Goal: Task Accomplishment & Management: Manage account settings

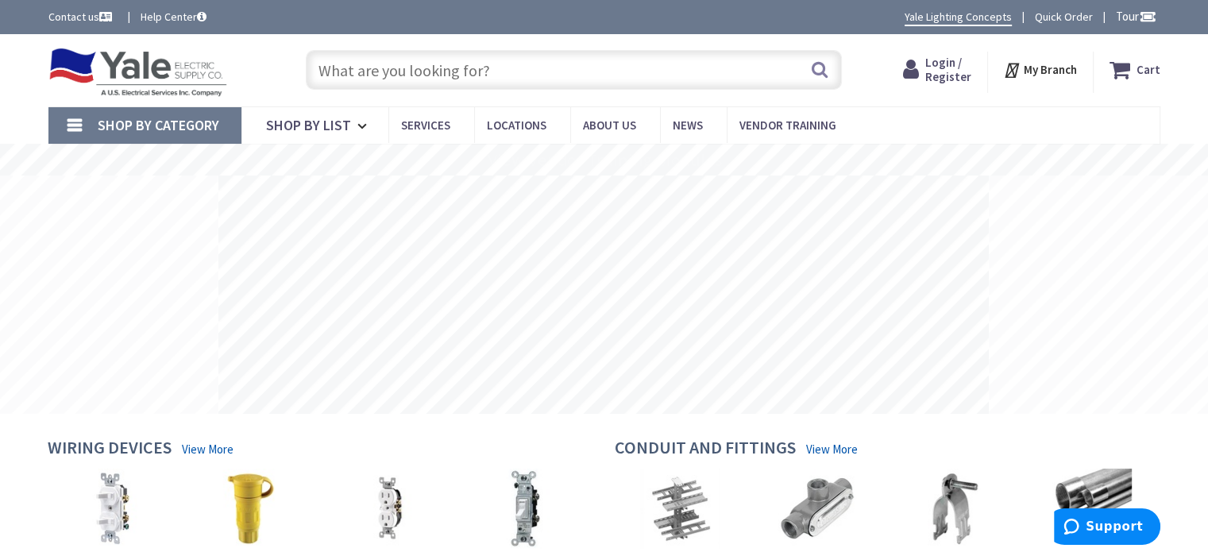
click at [483, 79] on input "text" at bounding box center [574, 70] width 536 height 40
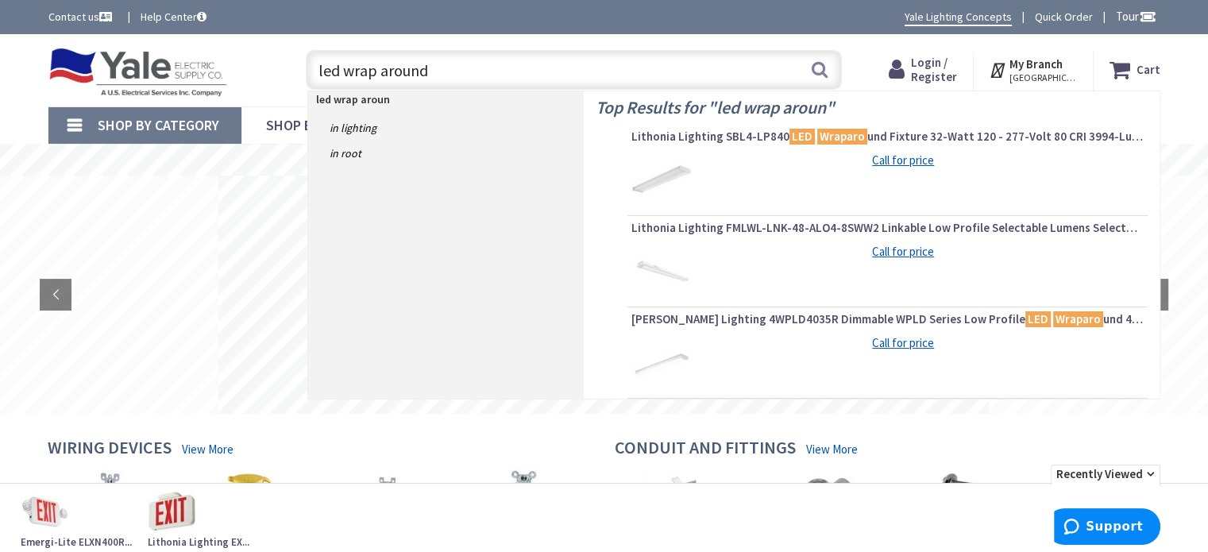
type input "led wrap around"
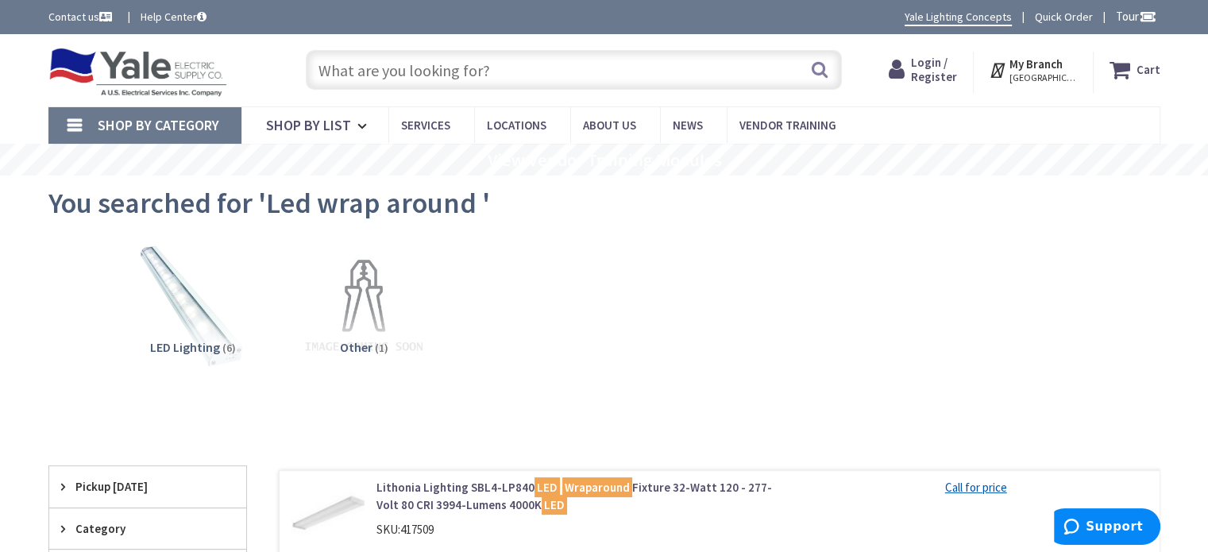
click at [935, 71] on span "Login / Register" at bounding box center [934, 69] width 46 height 29
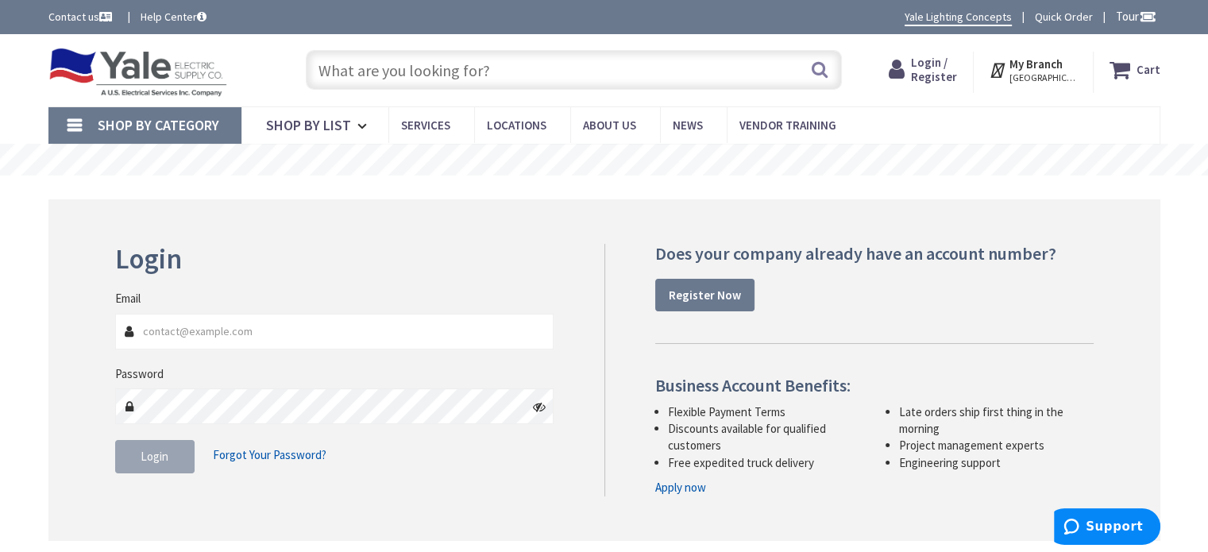
click at [435, 335] on input "Email" at bounding box center [334, 332] width 439 height 36
click at [115, 349] on nordpass-icon at bounding box center [115, 349] width 0 height 0
click at [185, 330] on input "Email" at bounding box center [334, 332] width 439 height 36
click at [115, 349] on nordpass-icon at bounding box center [115, 349] width 0 height 0
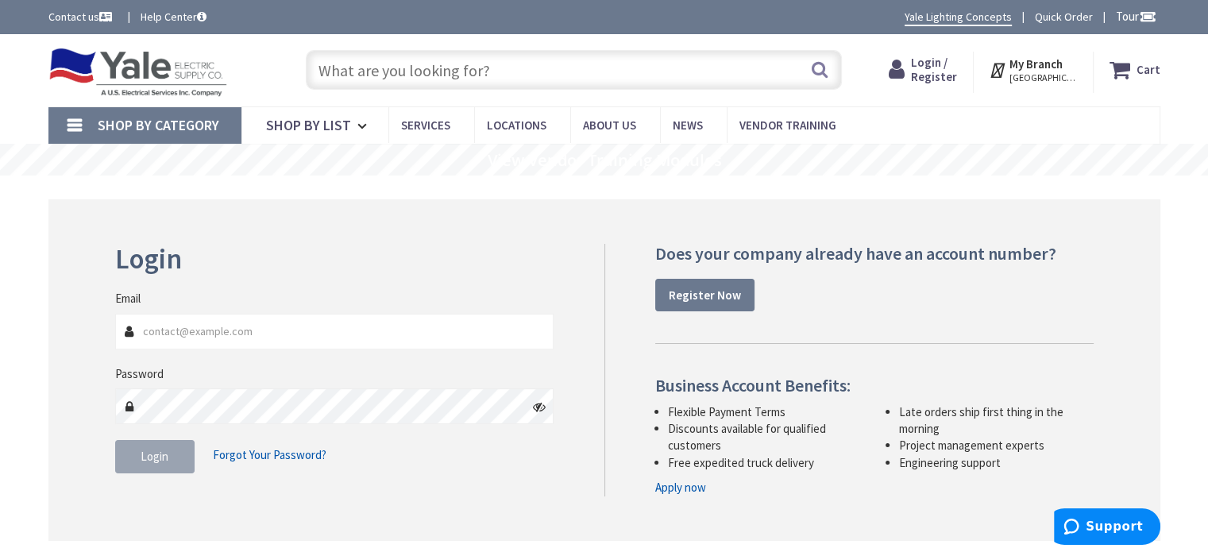
click at [351, 234] on div "Login Invalid login or password Email Password Login Forgot Your Password?" at bounding box center [604, 369] width 1112 height 341
click at [188, 325] on input "Email" at bounding box center [334, 332] width 439 height 36
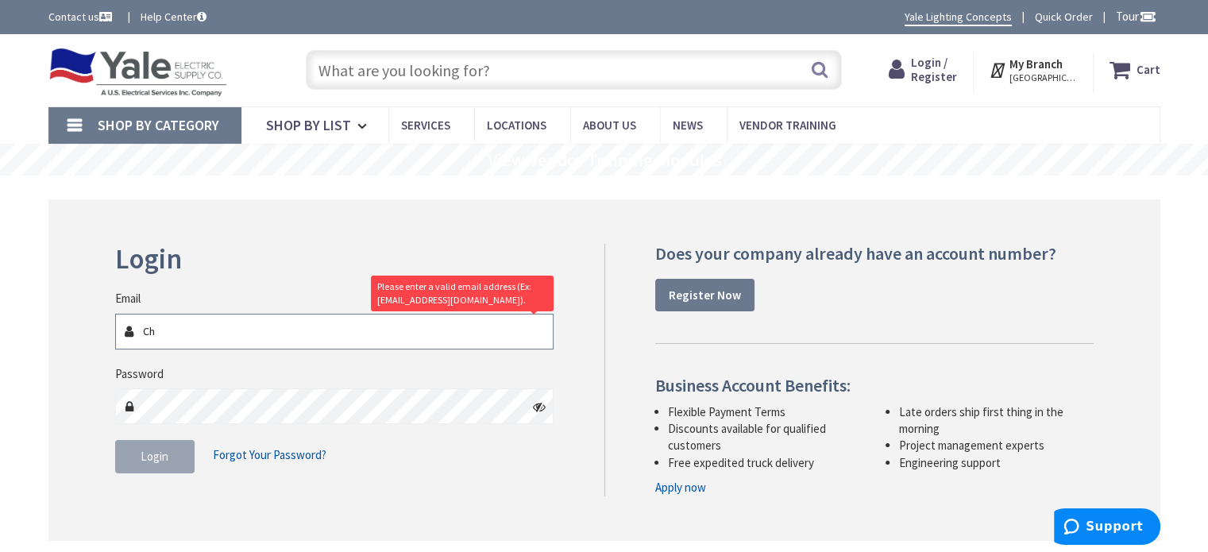
type input "C"
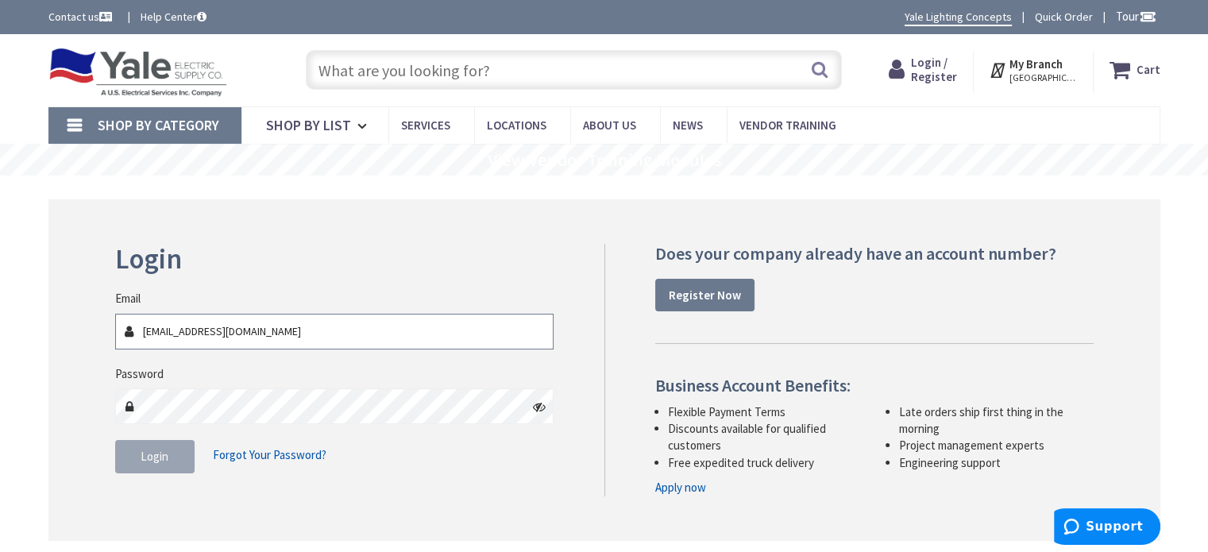
type input "[EMAIL_ADDRESS][DOMAIN_NAME]"
click at [167, 457] on span "Login" at bounding box center [155, 456] width 28 height 15
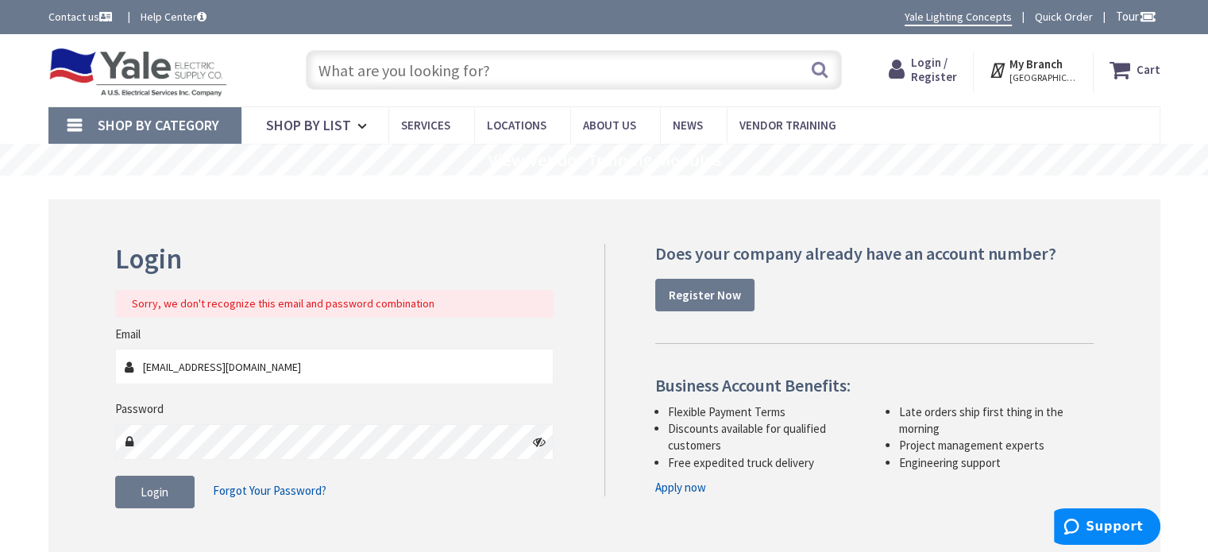
click at [538, 438] on icon at bounding box center [539, 441] width 13 height 13
click at [175, 500] on button "Login" at bounding box center [154, 492] width 79 height 33
click at [255, 485] on span "Forgot Your Password?" at bounding box center [270, 490] width 114 height 15
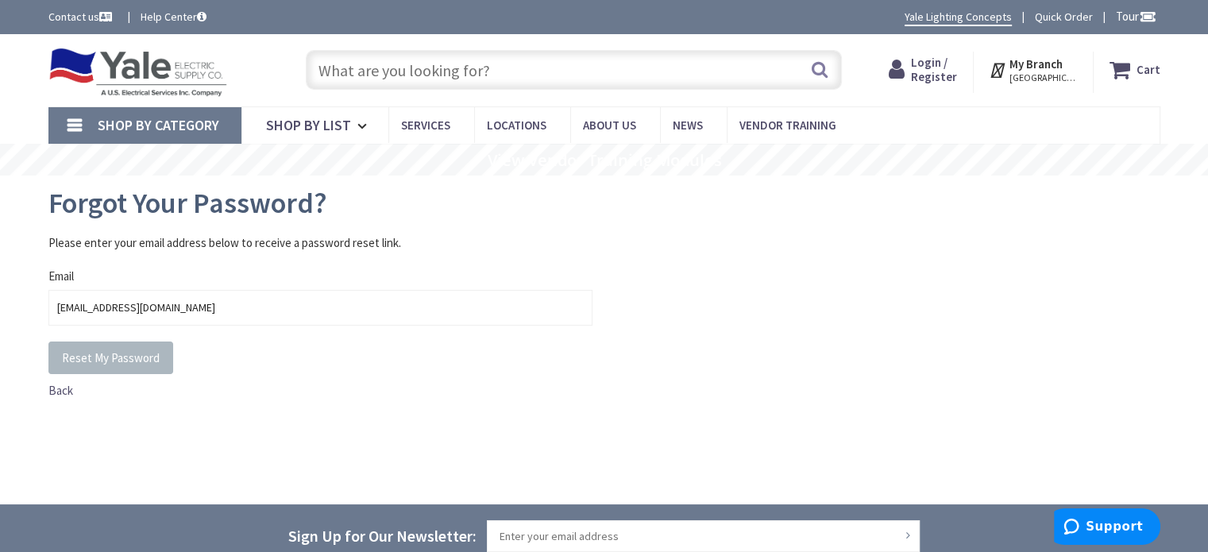
type input "[EMAIL_ADDRESS][DOMAIN_NAME]"
click at [196, 385] on div "Back" at bounding box center [320, 390] width 544 height 17
click at [130, 355] on span "Reset My Password" at bounding box center [111, 357] width 98 height 15
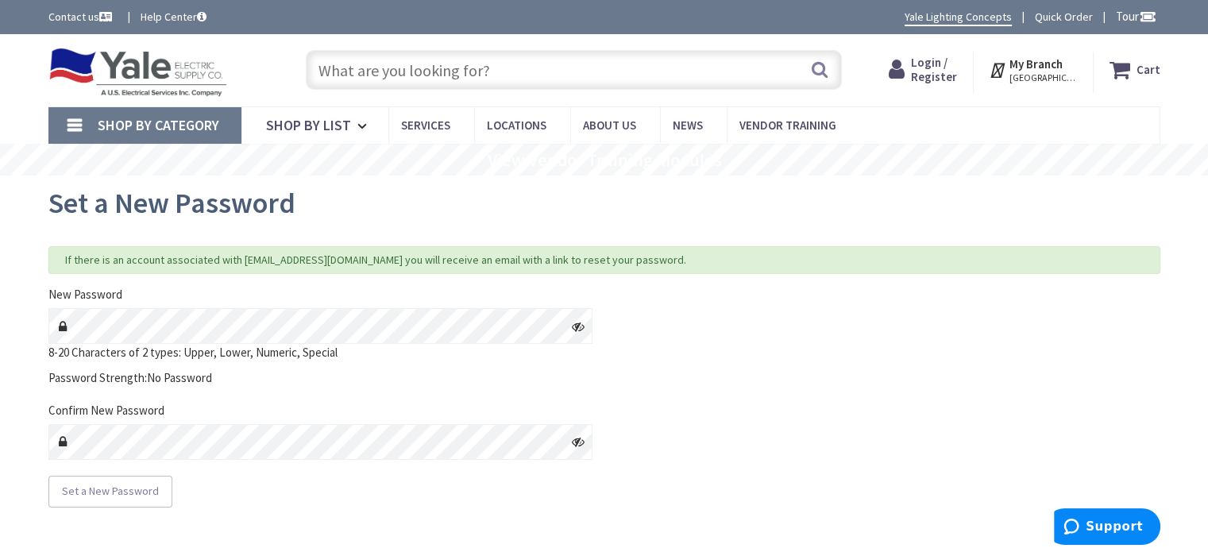
click at [579, 326] on icon at bounding box center [578, 326] width 13 height 13
click at [123, 496] on span "Set a New Password" at bounding box center [110, 491] width 97 height 14
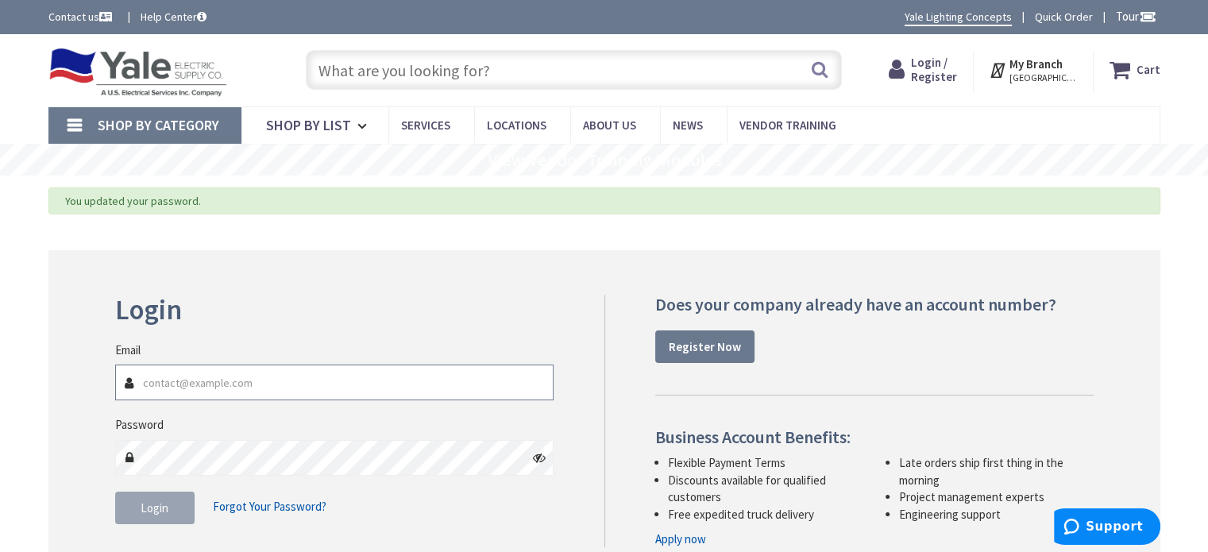
click at [340, 382] on input "Email" at bounding box center [334, 383] width 439 height 36
type input "[EMAIL_ADDRESS][DOMAIN_NAME]"
click at [137, 497] on button "Login" at bounding box center [154, 508] width 79 height 33
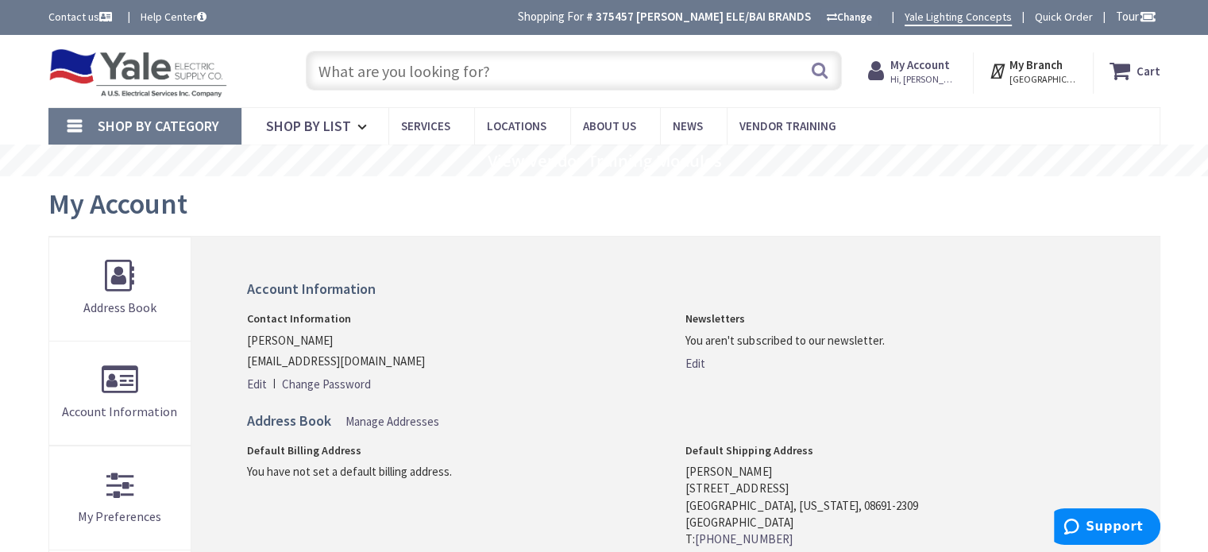
click at [642, 374] on div "Contact Information [PERSON_NAME] [PERSON_NAME][EMAIL_ADDRESS][DOMAIN_NAME] Edi…" at bounding box center [456, 351] width 418 height 83
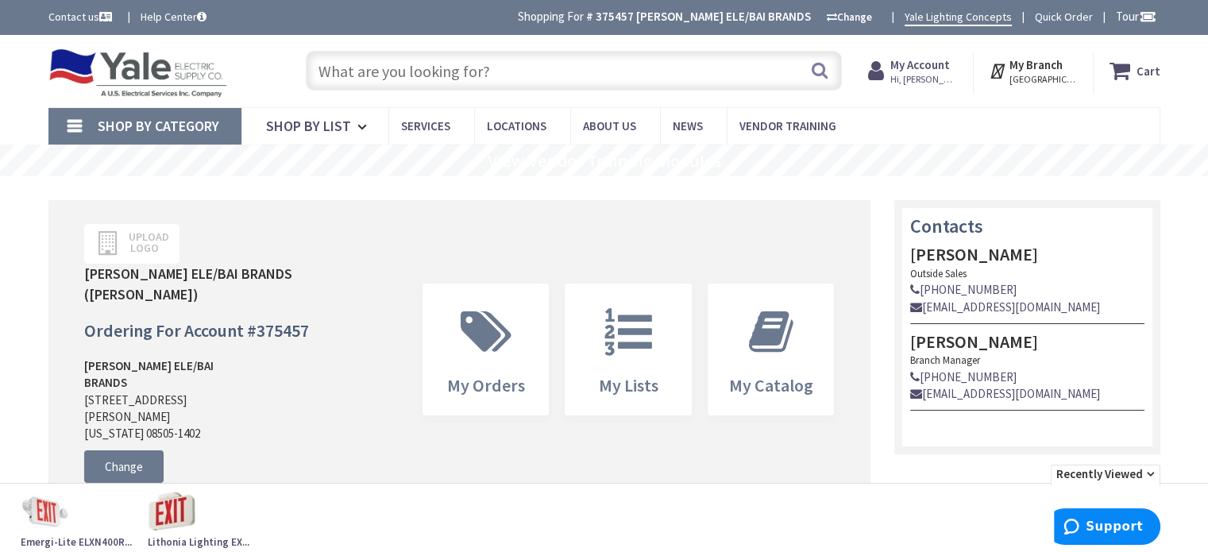
click at [950, 67] on strong "My Account" at bounding box center [920, 64] width 60 height 15
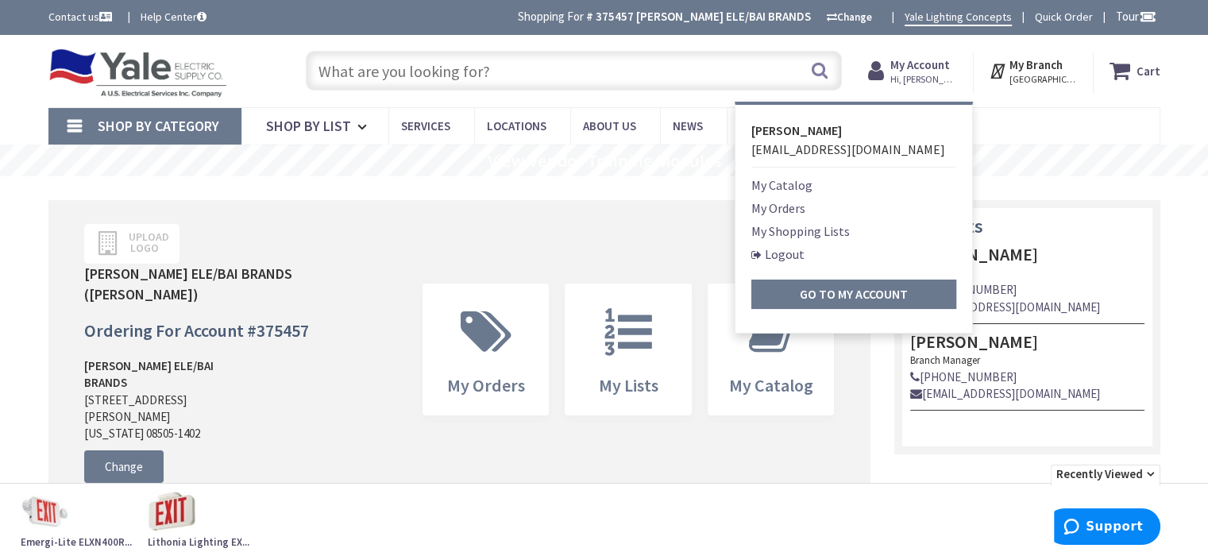
click at [804, 252] on link "Logout" at bounding box center [777, 254] width 53 height 19
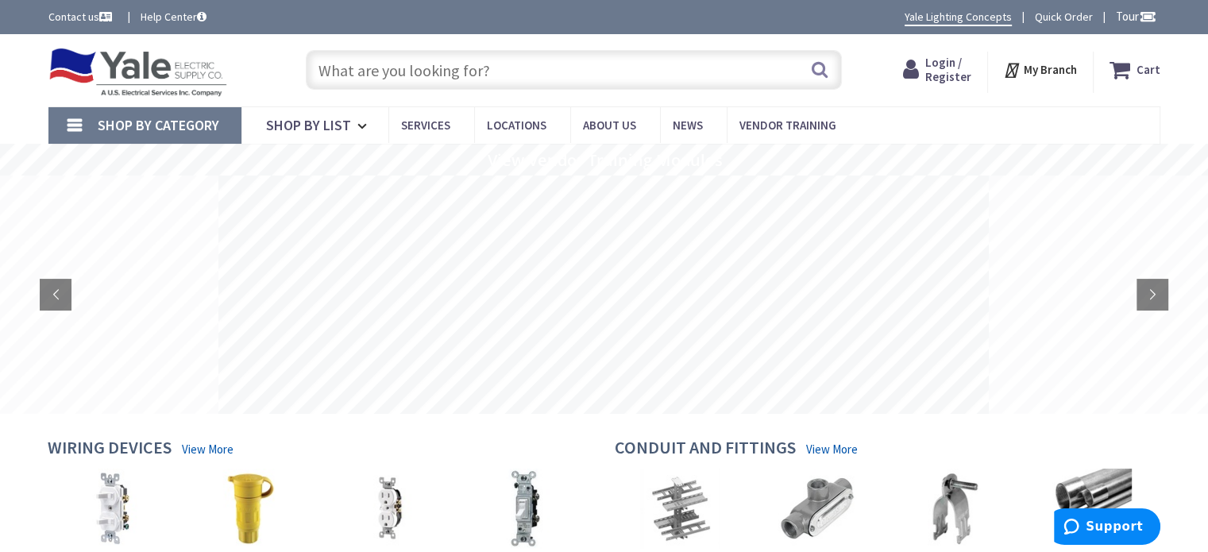
click at [946, 63] on span "Login / Register" at bounding box center [948, 69] width 46 height 29
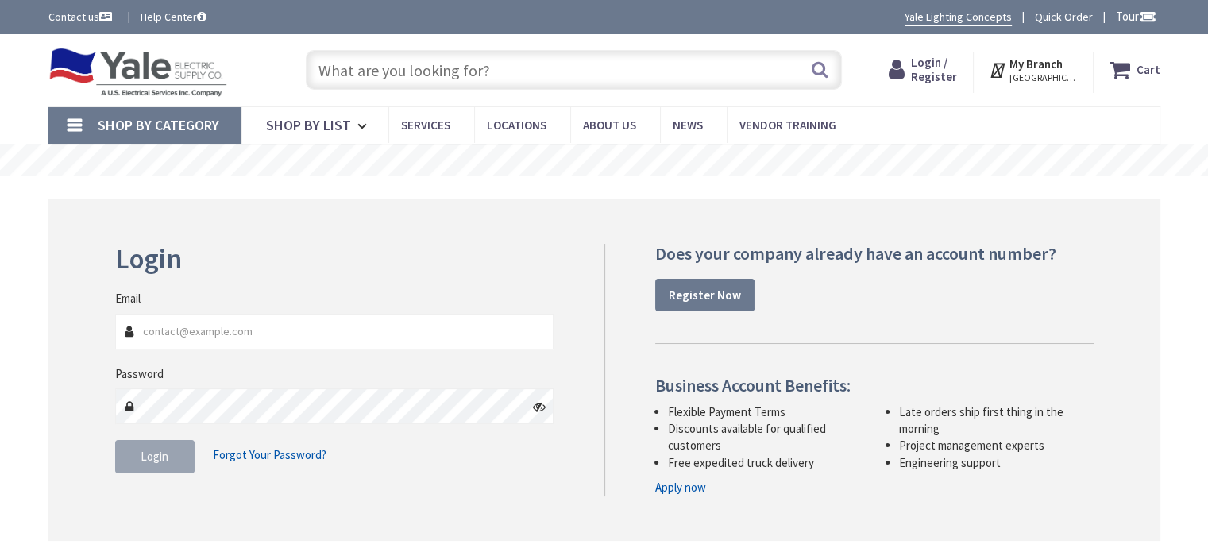
click at [220, 330] on input "Email" at bounding box center [334, 332] width 439 height 36
type input "charliejr@lamannaelectric.com"
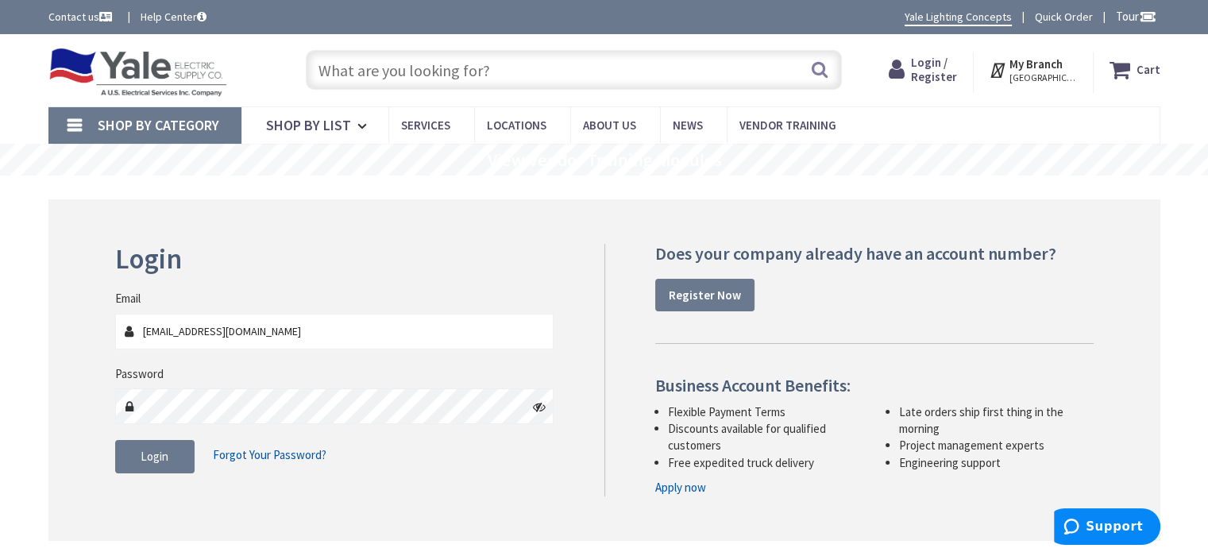
click at [115, 424] on nordpass-icon at bounding box center [115, 424] width 0 height 0
click at [609, 332] on div "Does your company already have an account number? Register Now Business Account…" at bounding box center [854, 370] width 501 height 253
click at [543, 407] on icon at bounding box center [539, 406] width 13 height 13
click at [115, 424] on nordpass-icon at bounding box center [115, 424] width 0 height 0
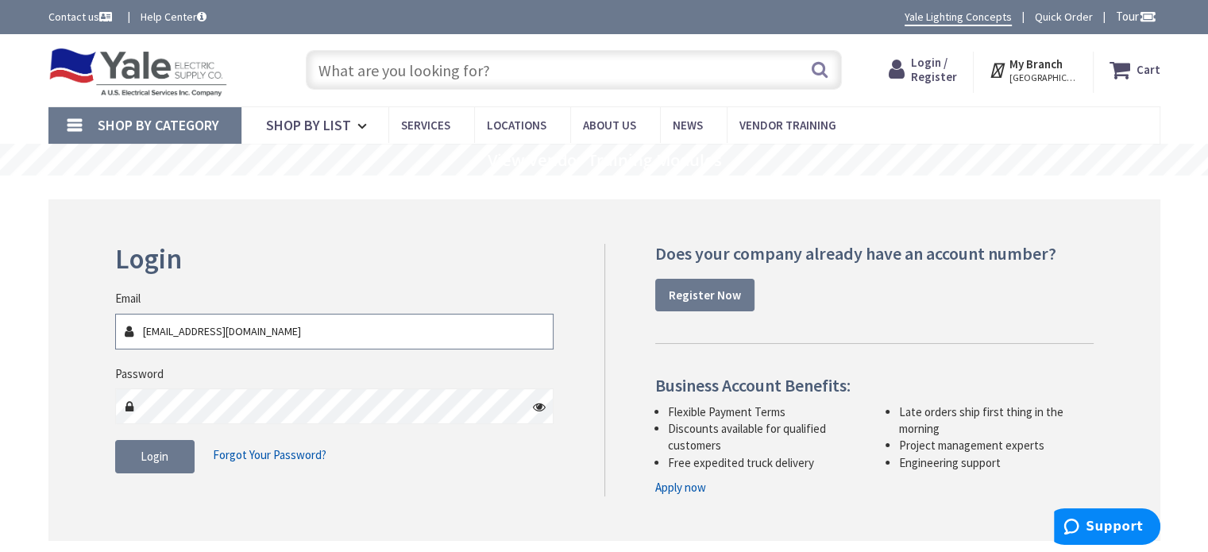
click at [329, 332] on input "[EMAIL_ADDRESS][DOMAIN_NAME]" at bounding box center [334, 332] width 439 height 36
click at [115, 349] on nordpass-icon at bounding box center [115, 349] width 0 height 0
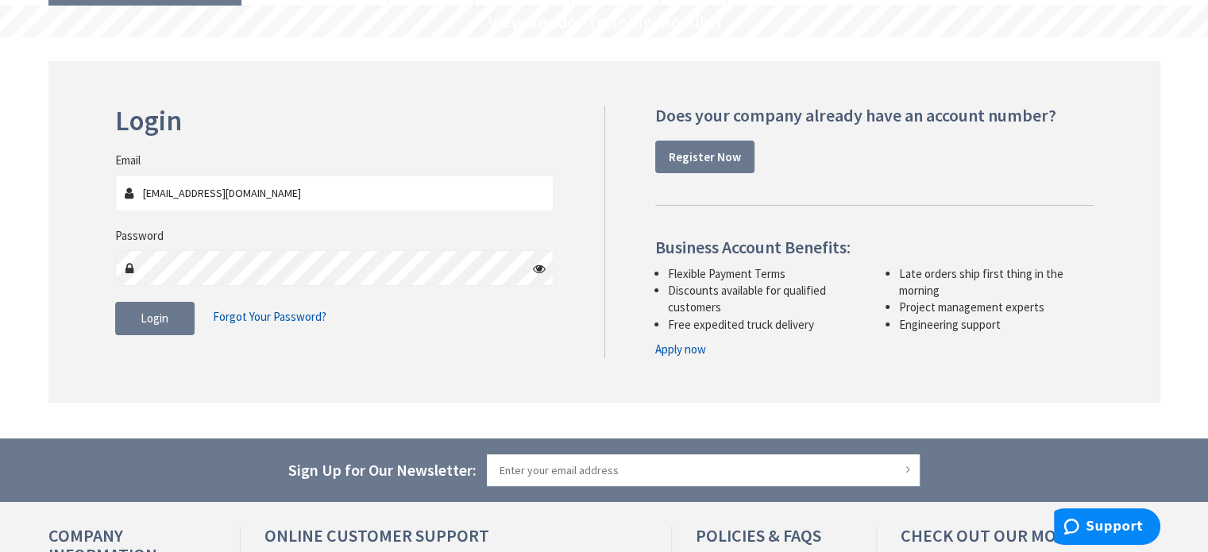
scroll to position [159, 0]
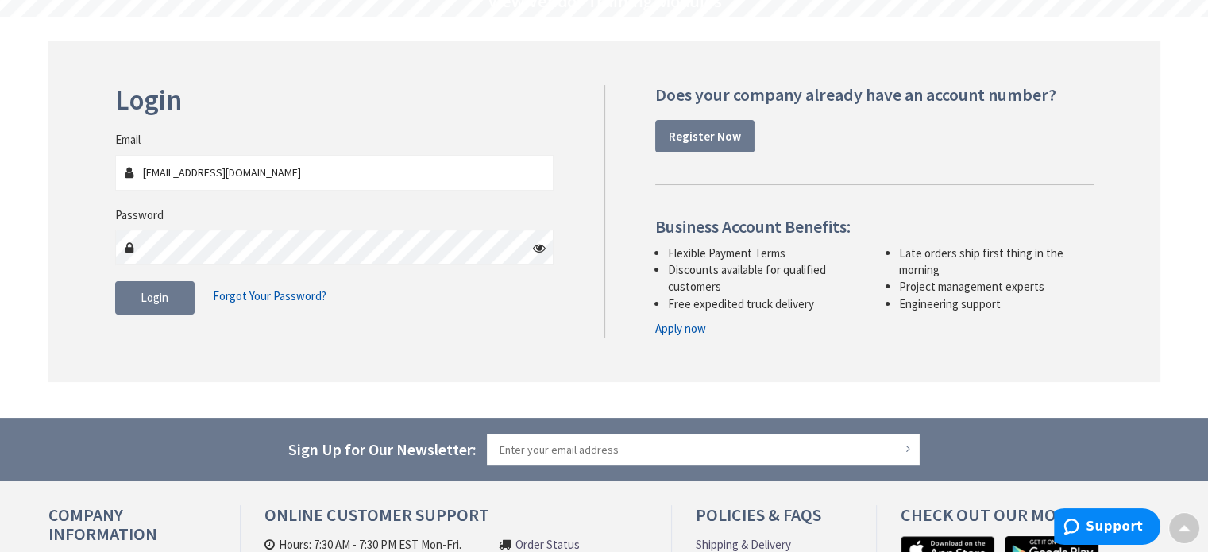
click at [558, 342] on div "Login Invalid login or password Email charliejr@lamannaelectric.com Password Lo…" at bounding box center [604, 211] width 1112 height 341
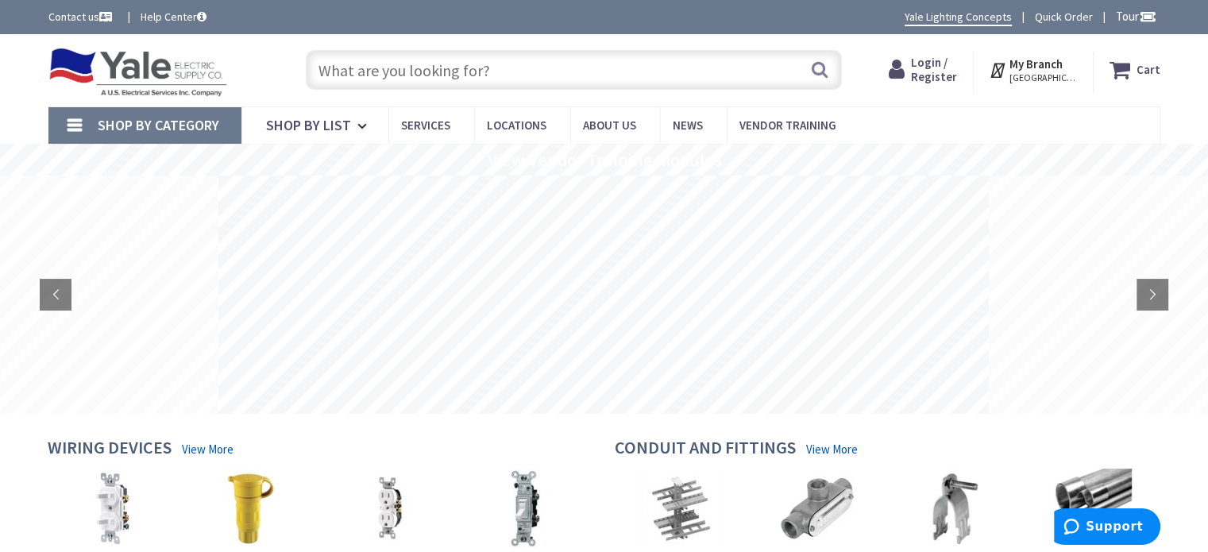
click at [950, 60] on span "Login / Register" at bounding box center [934, 69] width 46 height 29
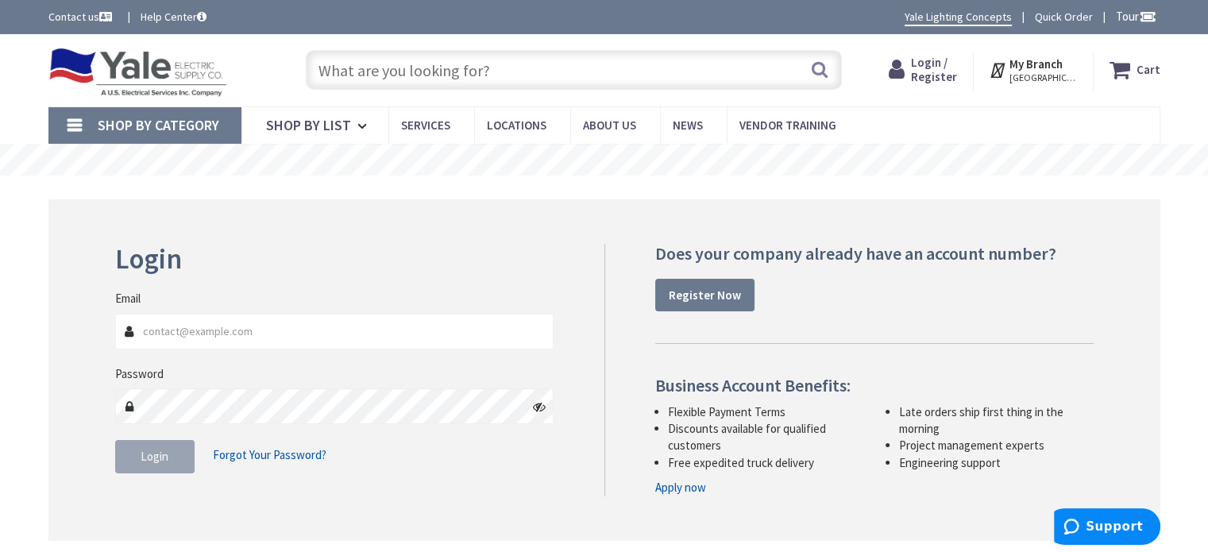
click at [353, 345] on input "Email" at bounding box center [334, 332] width 439 height 36
click at [115, 349] on nordpass-icon at bounding box center [115, 349] width 0 height 0
click at [392, 345] on input "Email" at bounding box center [334, 332] width 439 height 36
click at [387, 339] on input "Email" at bounding box center [334, 332] width 439 height 36
click at [264, 335] on input "Email" at bounding box center [334, 332] width 439 height 36
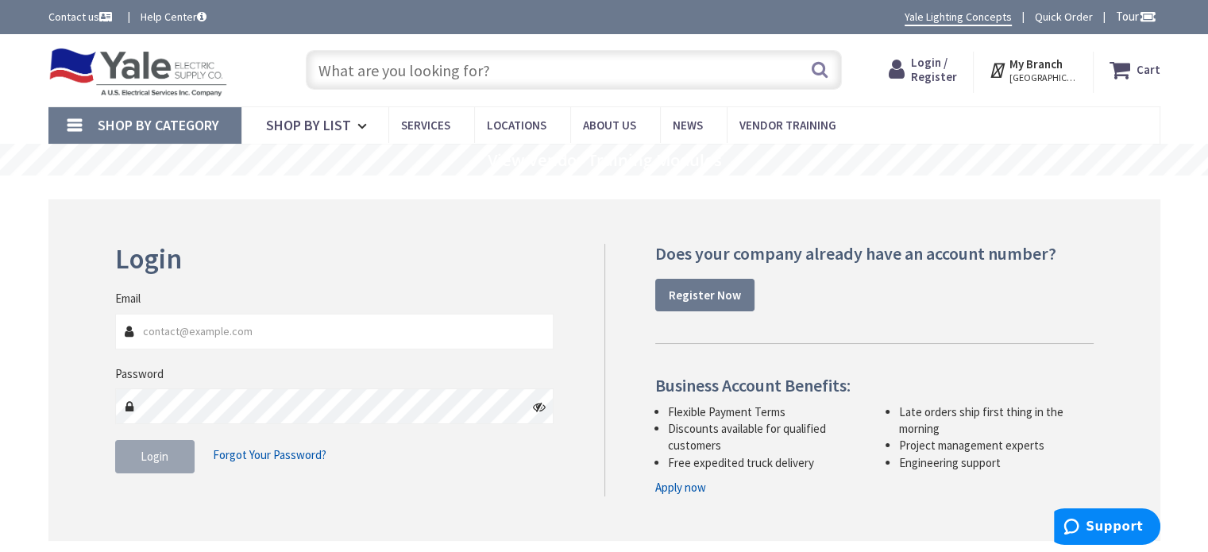
drag, startPoint x: 525, startPoint y: 327, endPoint x: 510, endPoint y: 337, distance: 17.8
click at [115, 349] on nordpass-icon at bounding box center [115, 349] width 0 height 0
type input "charliejr@lamannaelectric.com"
click at [115, 349] on nordpass-icon at bounding box center [115, 349] width 0 height 0
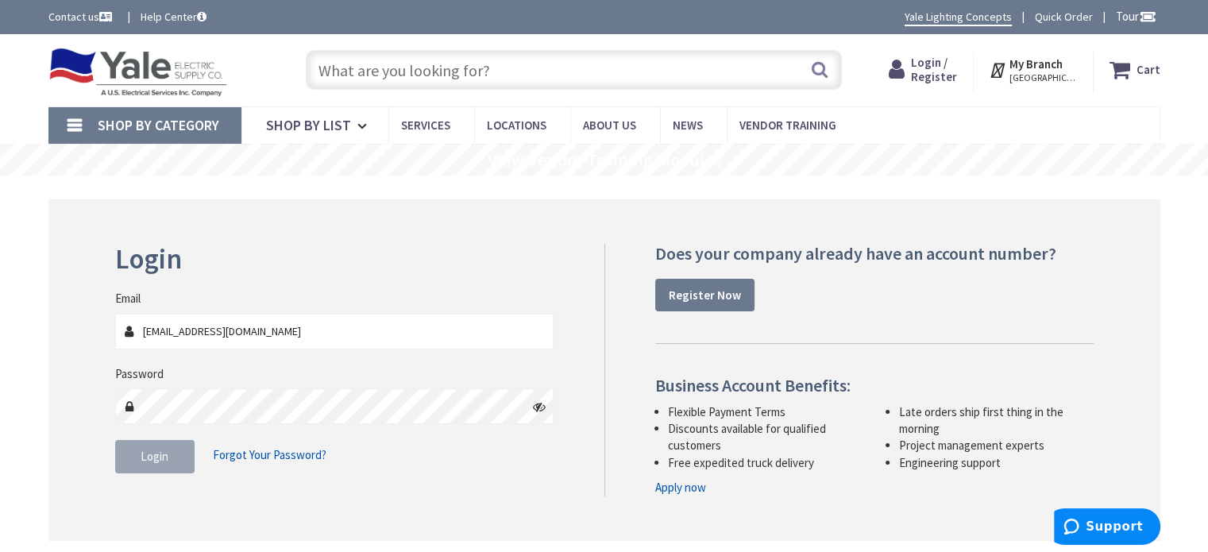
click at [540, 407] on icon at bounding box center [539, 406] width 13 height 13
click at [542, 431] on fieldset "Email charliejr@lamannaelectric.com Password Login Forgot Your Password?" at bounding box center [334, 389] width 439 height 199
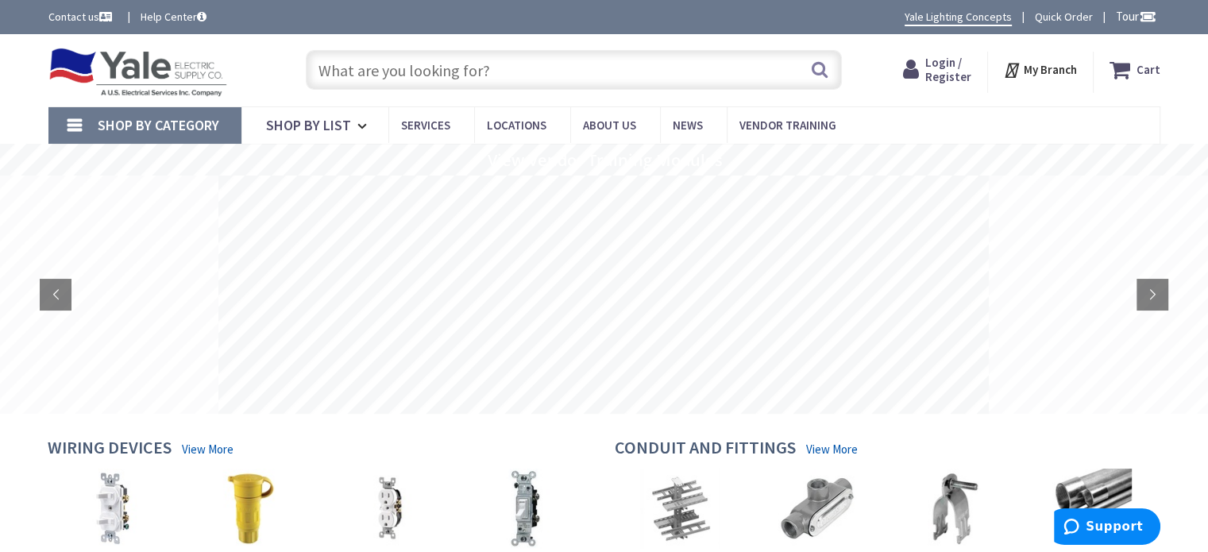
click at [932, 60] on span "Login / Register" at bounding box center [948, 69] width 46 height 29
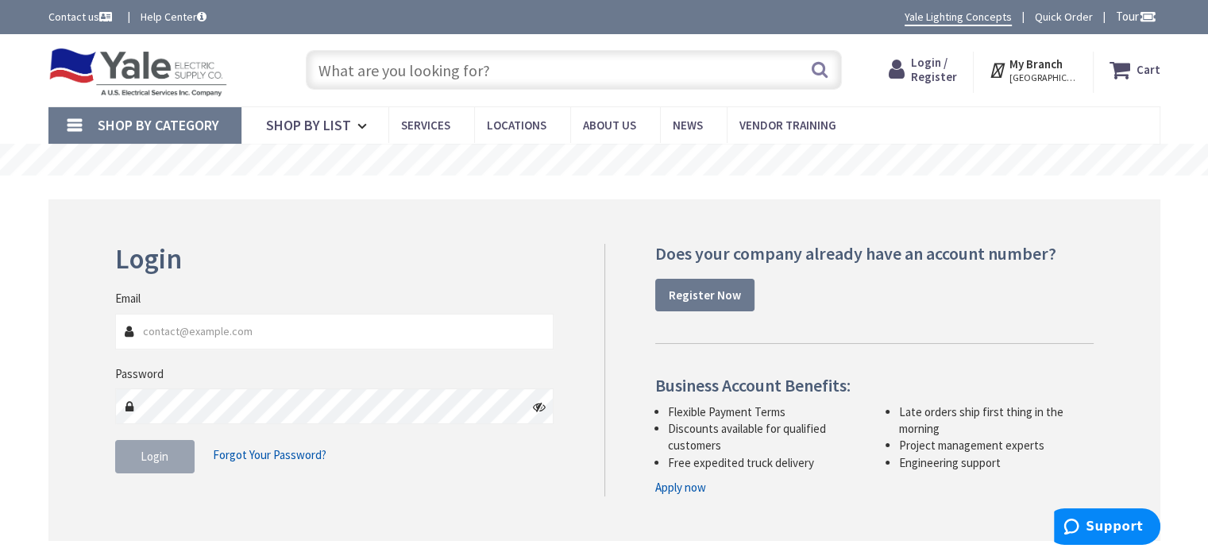
click at [299, 327] on input "Email" at bounding box center [334, 332] width 439 height 36
click at [115, 349] on nordpass-icon at bounding box center [115, 349] width 0 height 0
type input "charliejr@lamannaelectric.com"
drag, startPoint x: 446, startPoint y: 245, endPoint x: 451, endPoint y: 237, distance: 9.7
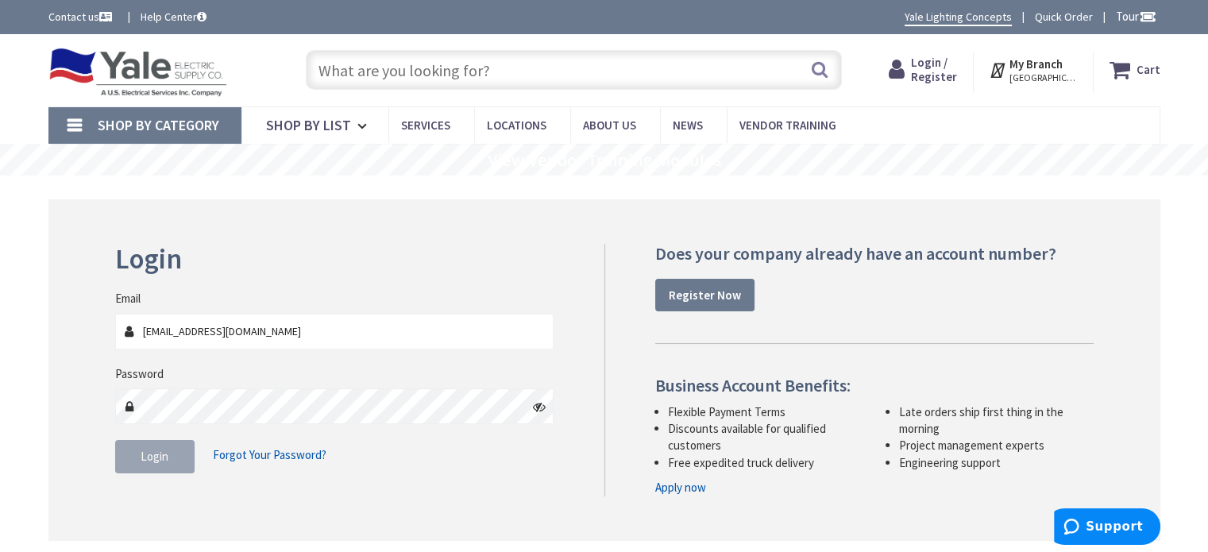
click at [447, 244] on h2 "Login" at bounding box center [334, 259] width 439 height 31
click at [115, 349] on nordpass-icon at bounding box center [115, 349] width 0 height 0
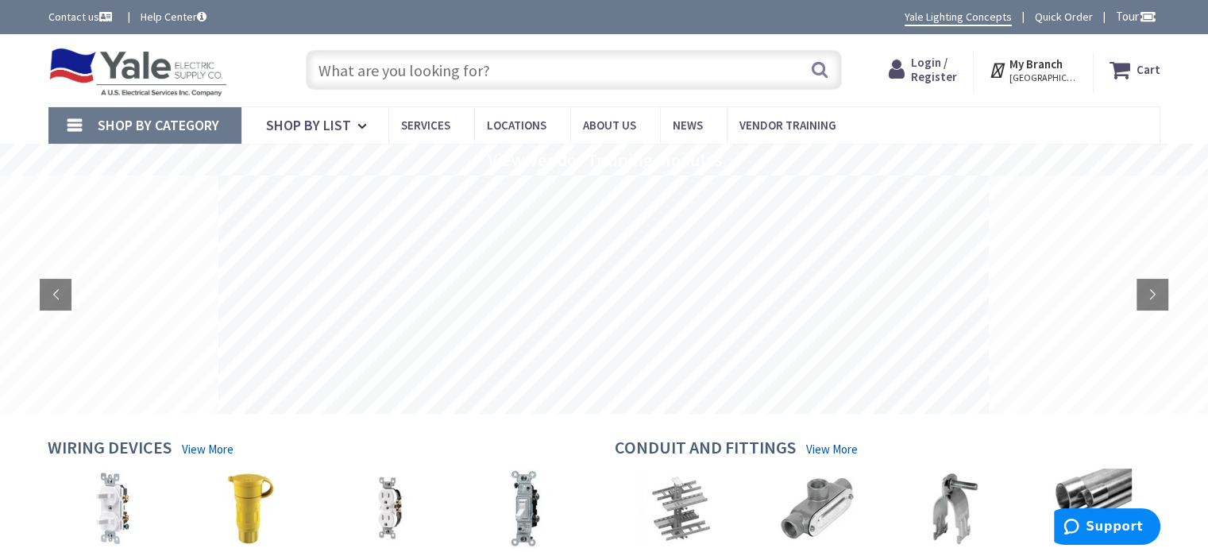
drag, startPoint x: 940, startPoint y: 60, endPoint x: 915, endPoint y: 102, distance: 49.8
click at [939, 60] on span "Login / Register" at bounding box center [934, 69] width 46 height 29
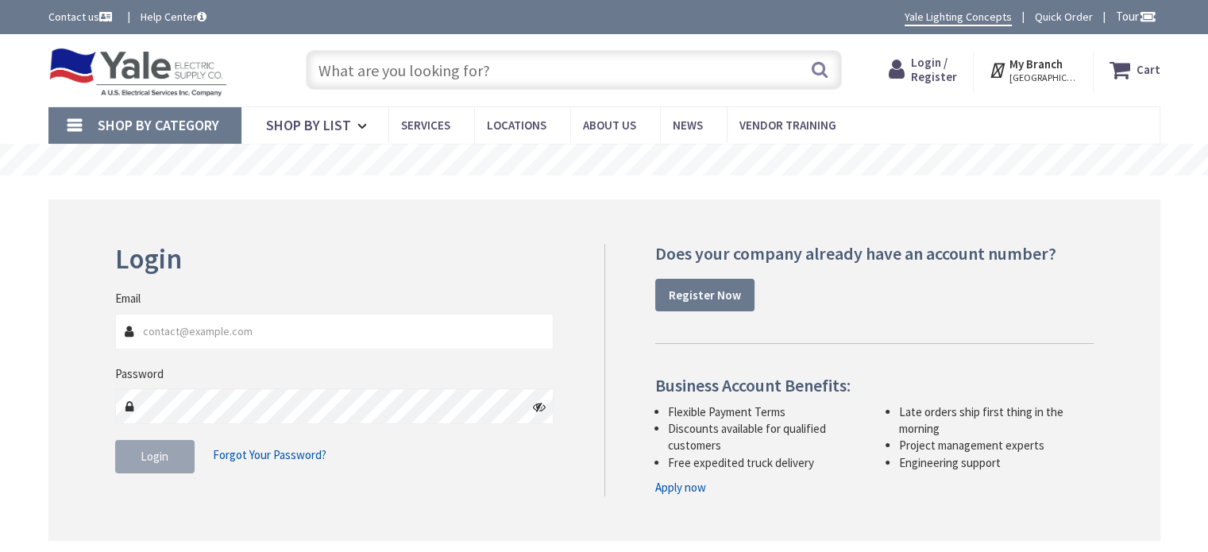
click at [400, 337] on input "Email" at bounding box center [334, 332] width 439 height 36
drag, startPoint x: 0, startPoint y: 0, endPoint x: 399, endPoint y: 337, distance: 522.4
click at [399, 337] on input "Email" at bounding box center [334, 332] width 439 height 36
type input "[EMAIL_ADDRESS][DOMAIN_NAME]"
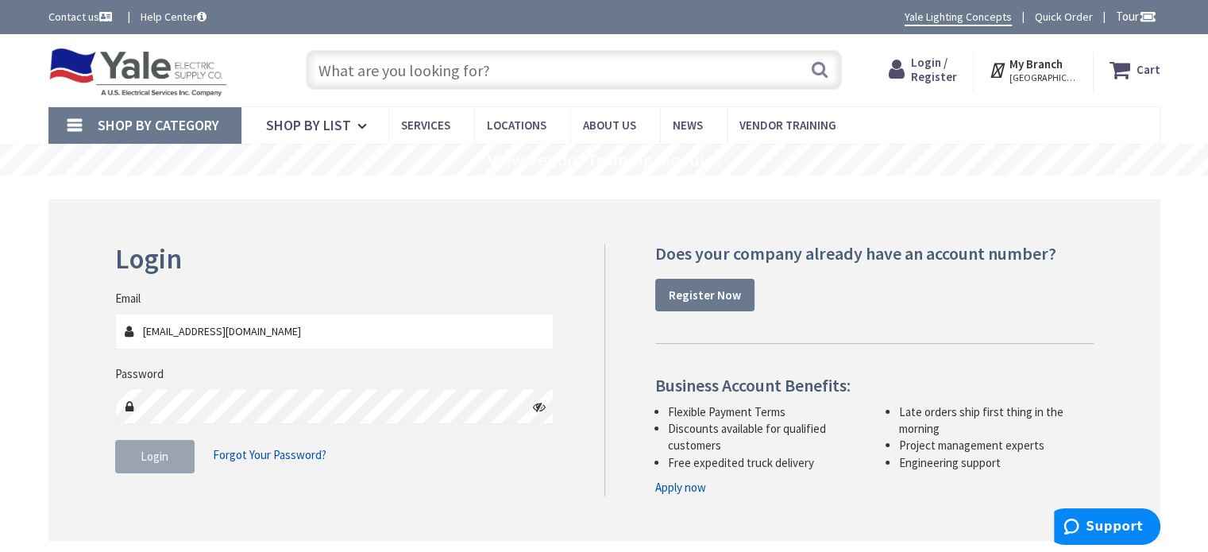
click at [395, 386] on div "Password" at bounding box center [334, 394] width 439 height 59
click at [538, 404] on icon at bounding box center [539, 406] width 13 height 13
click at [127, 406] on div at bounding box center [334, 406] width 439 height 36
click at [578, 492] on div "Login Invalid login or password Email [EMAIL_ADDRESS][DOMAIN_NAME] Password Log…" at bounding box center [604, 370] width 1002 height 253
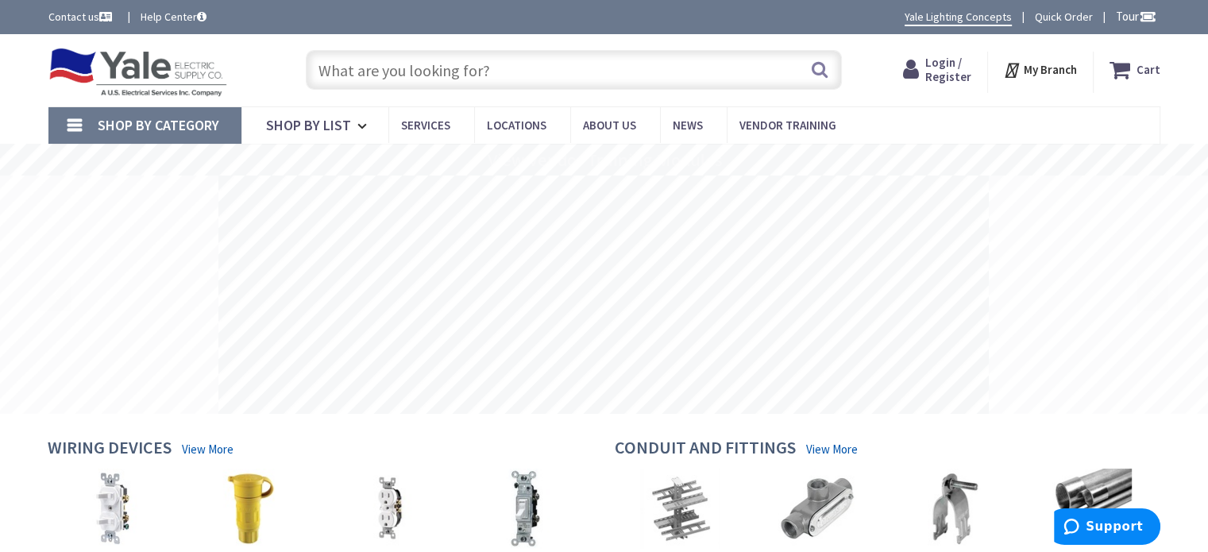
click at [942, 59] on span "Login / Register" at bounding box center [948, 69] width 46 height 29
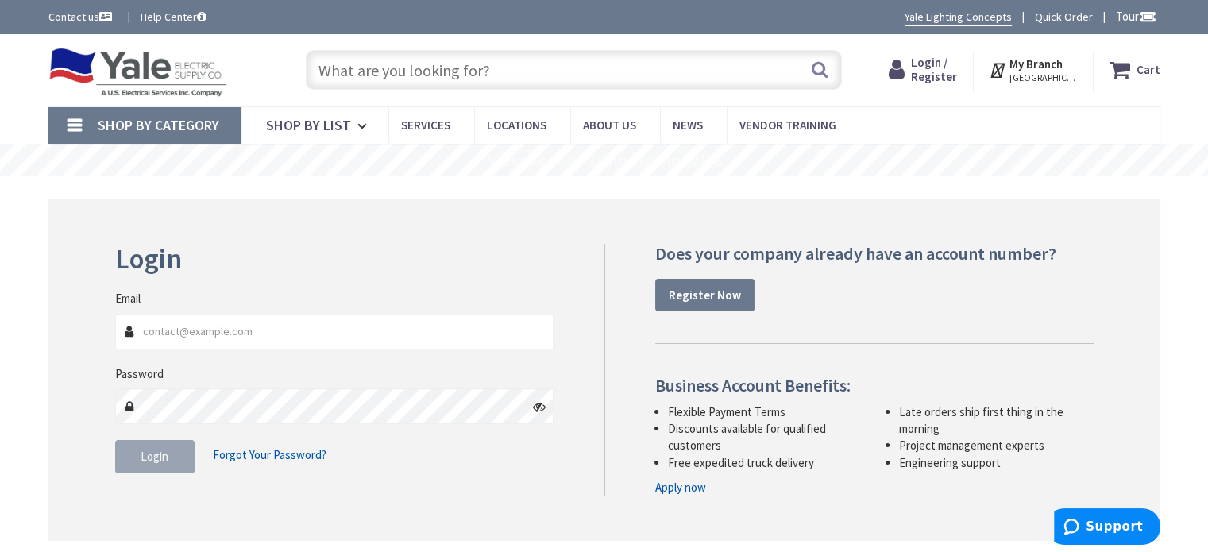
click at [115, 349] on nordpass-icon at bounding box center [115, 349] width 0 height 0
type input "[EMAIL_ADDRESS][DOMAIN_NAME]"
click at [115, 424] on nordpass-icon at bounding box center [115, 424] width 0 height 0
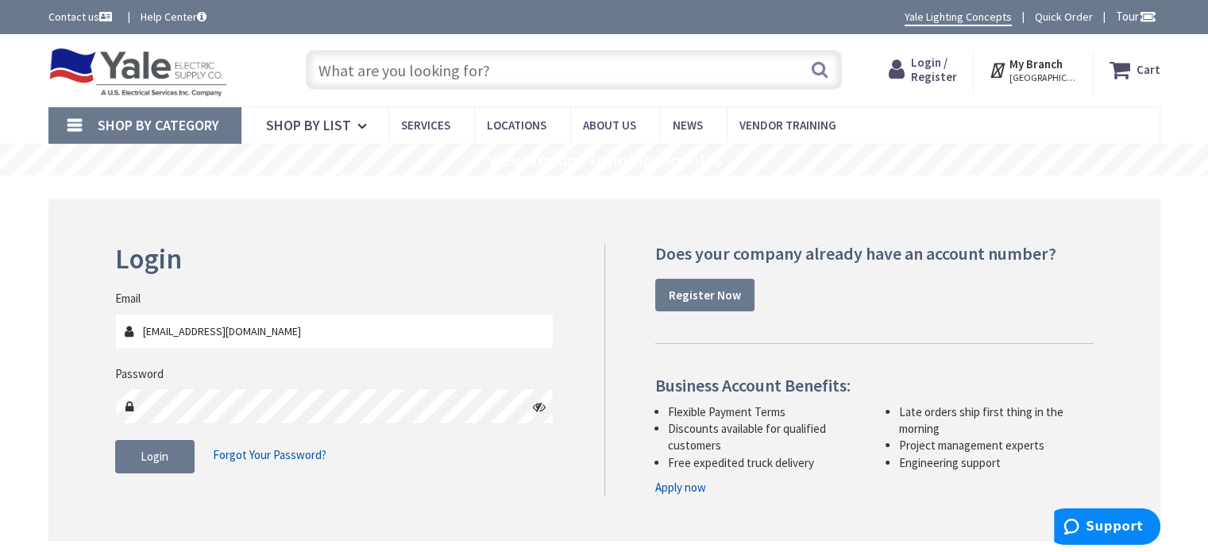
click at [127, 436] on fieldset "Email charliejr@lamannaelectric.com Password Login Forgot Your Password?" at bounding box center [334, 389] width 439 height 199
click at [129, 449] on button "Login" at bounding box center [154, 456] width 79 height 33
